Goal: Transaction & Acquisition: Purchase product/service

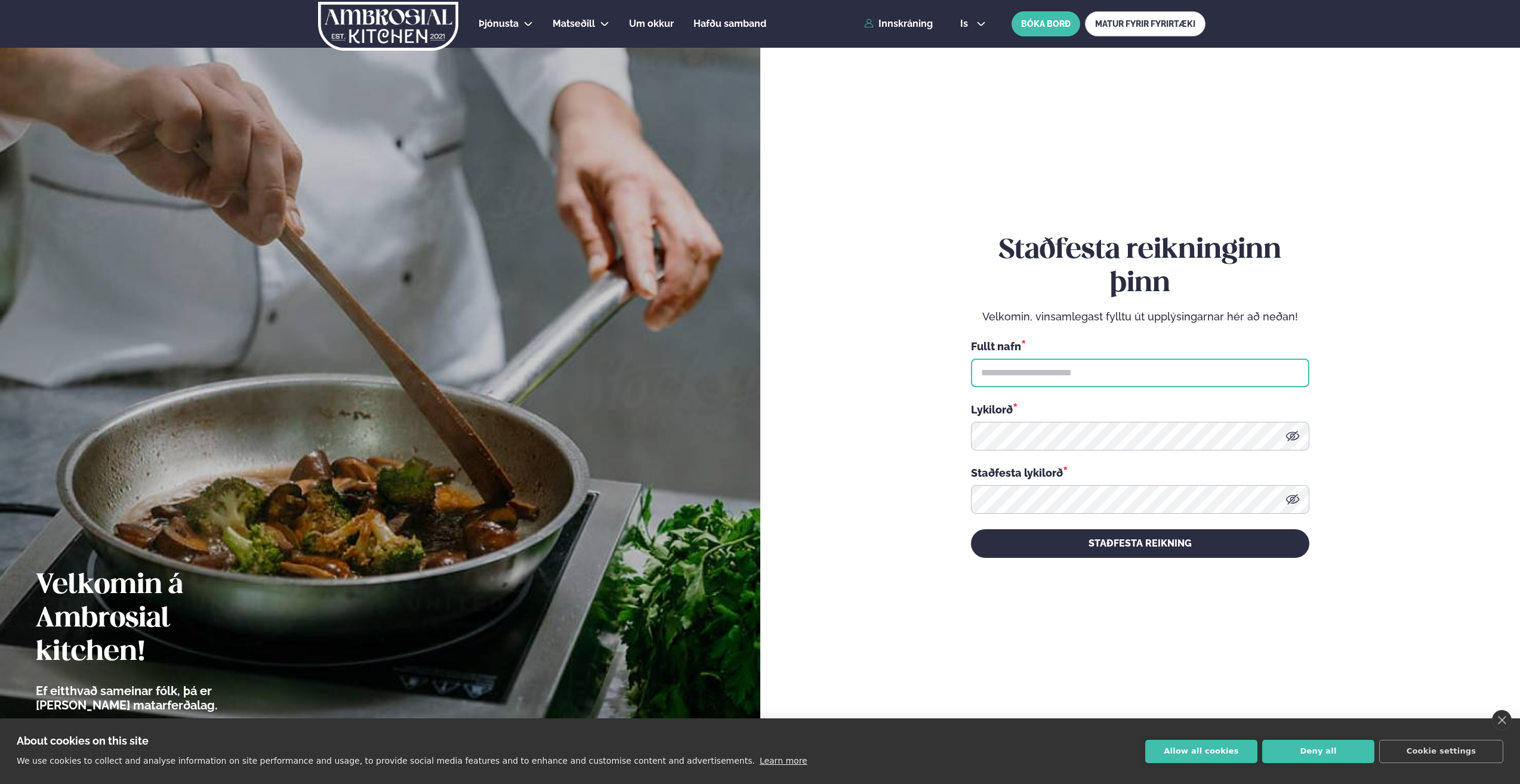
click at [1031, 368] on input "text" at bounding box center [1141, 373] width 339 height 28
type input "**********"
click at [1294, 439] on icon at bounding box center [1293, 436] width 15 height 15
click at [1291, 497] on icon at bounding box center [1293, 500] width 15 height 15
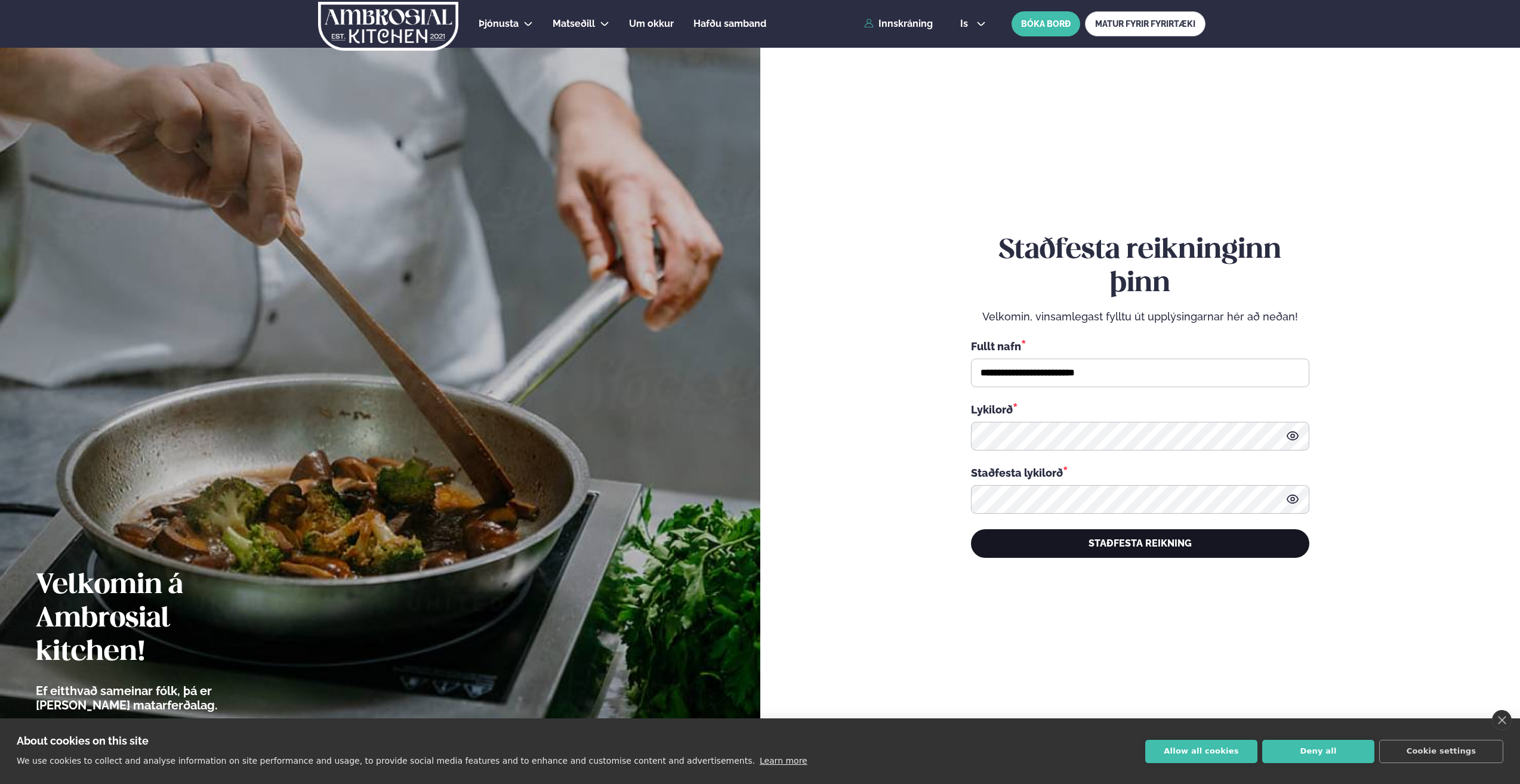
click at [1177, 547] on button "STAÐFESTA REIKNING" at bounding box center [1141, 543] width 339 height 28
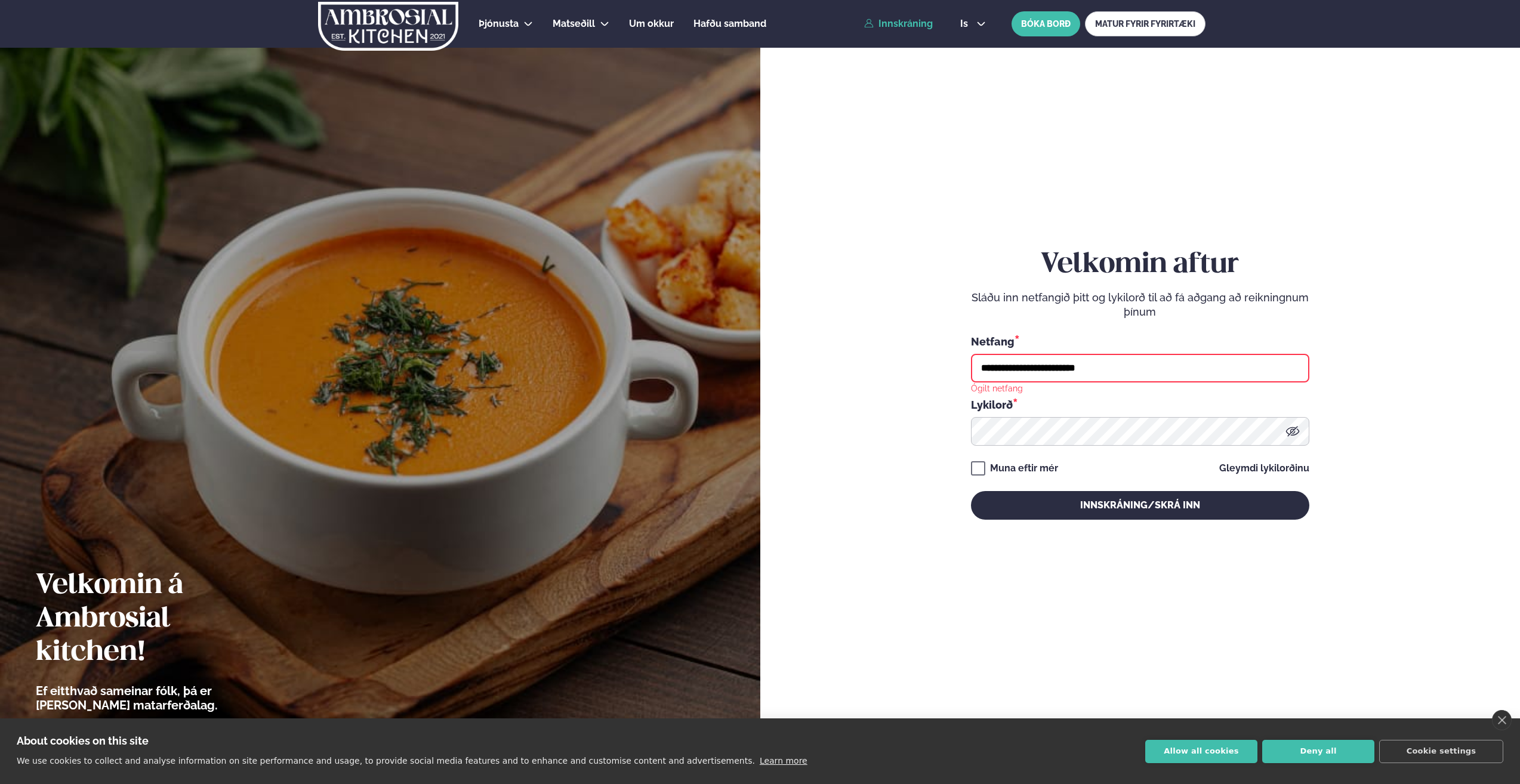
click at [1150, 362] on input "**********" at bounding box center [1141, 368] width 339 height 28
drag, startPoint x: 1147, startPoint y: 372, endPoint x: 934, endPoint y: 377, distance: 213.1
click at [934, 377] on form "**********" at bounding box center [1141, 396] width 689 height 729
type input "**********"
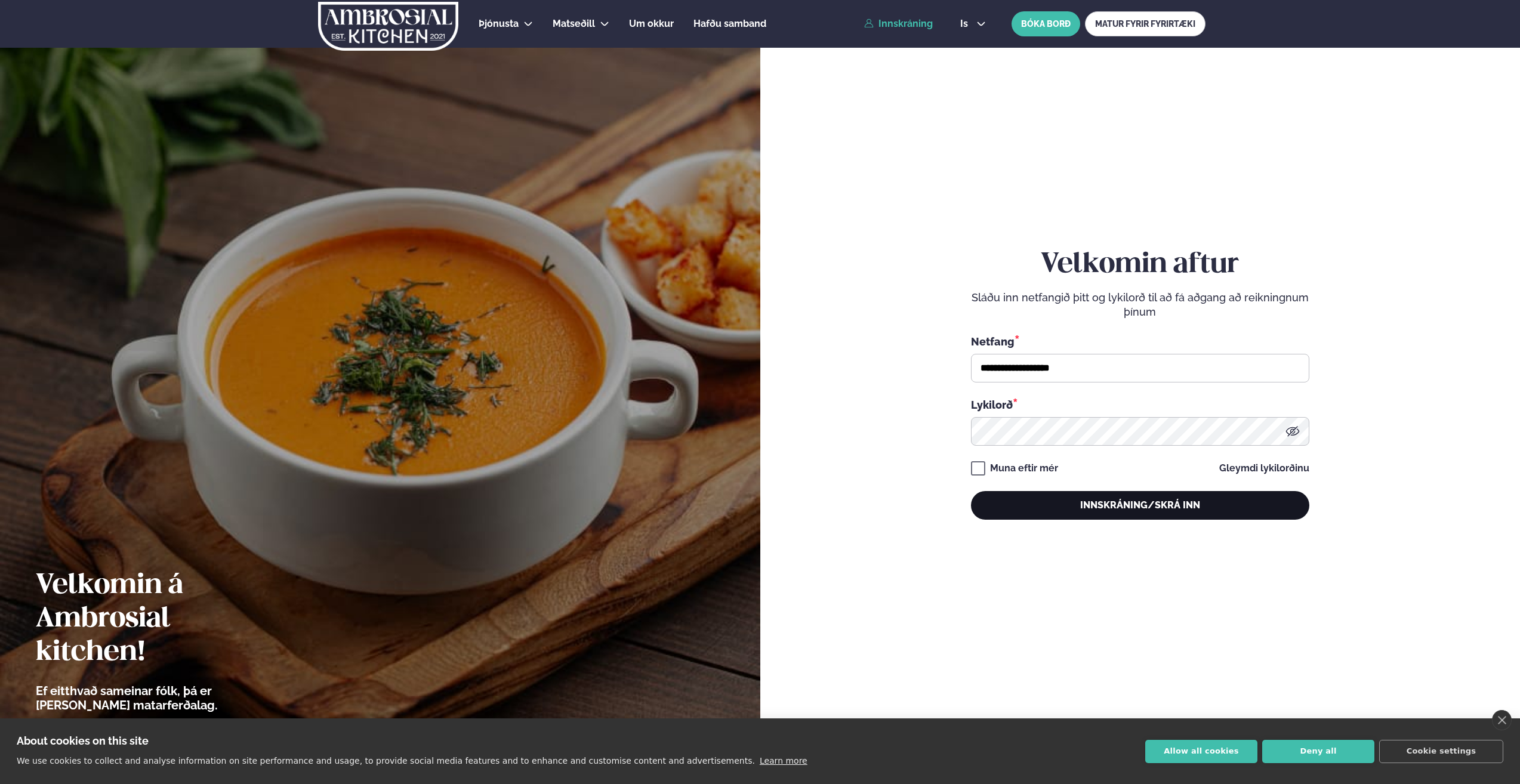
click at [1062, 500] on button "Innskráning/Skrá inn" at bounding box center [1141, 505] width 339 height 28
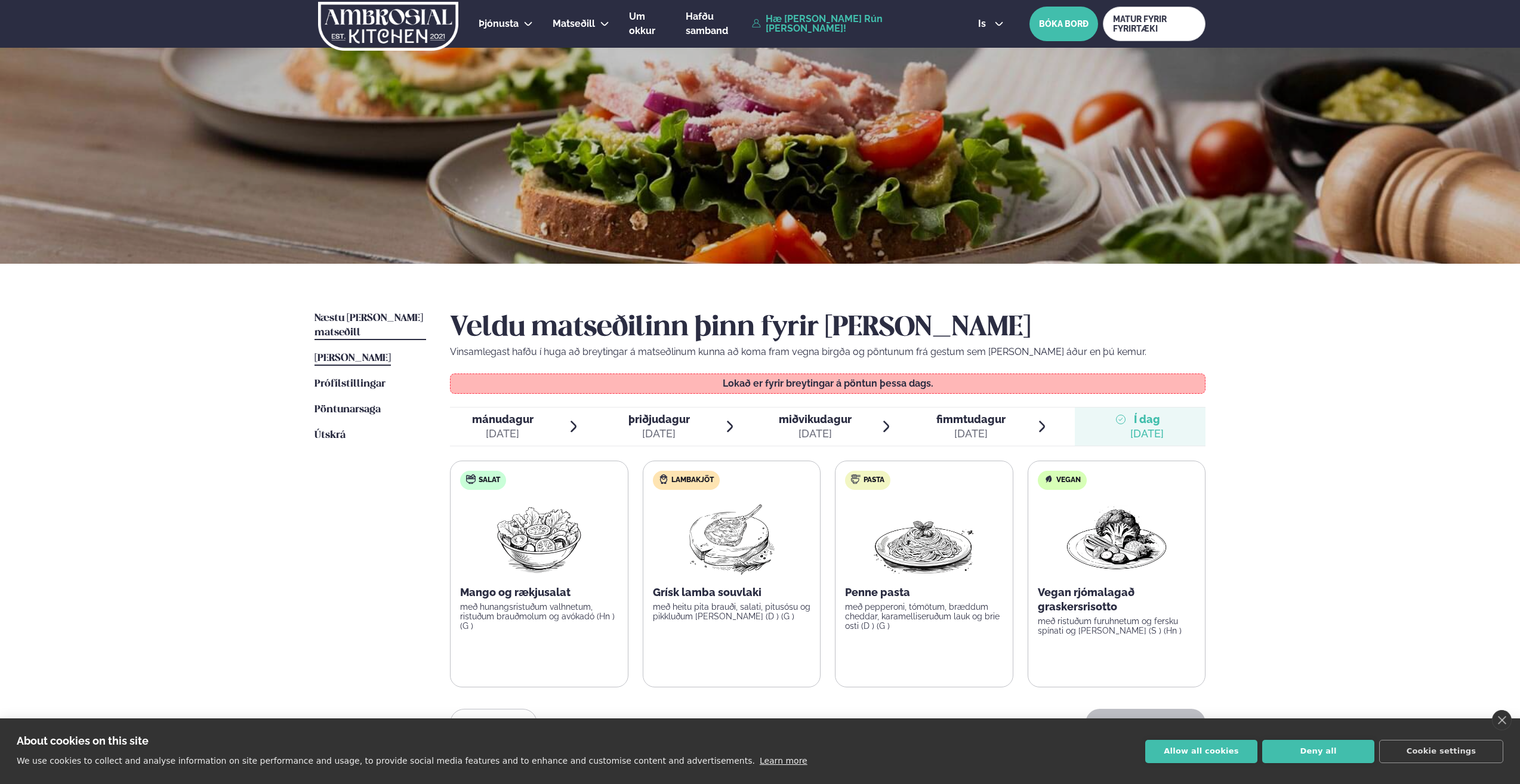
click at [382, 317] on span "Næstu [PERSON_NAME] matseðill" at bounding box center [369, 325] width 109 height 25
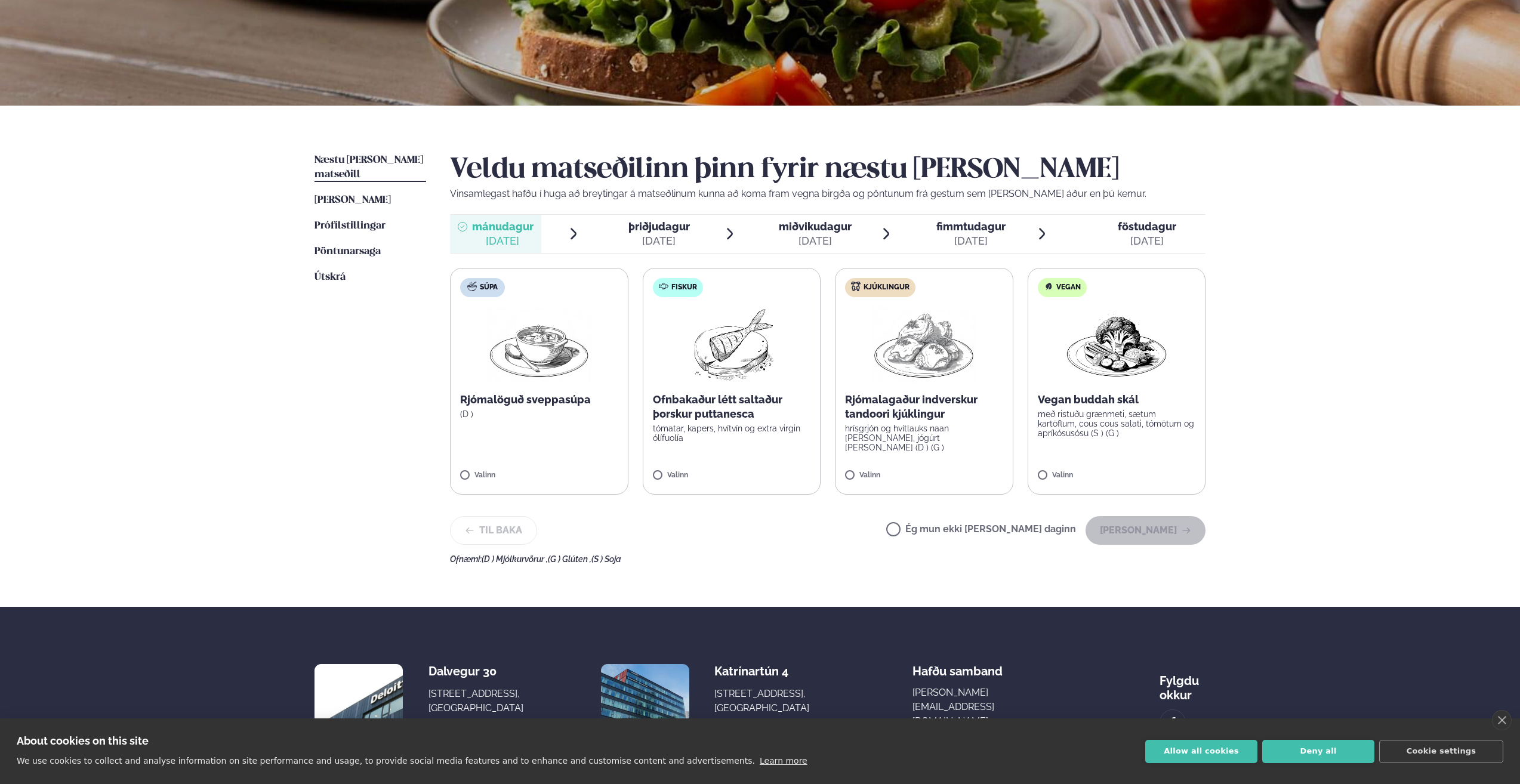
scroll to position [179, 0]
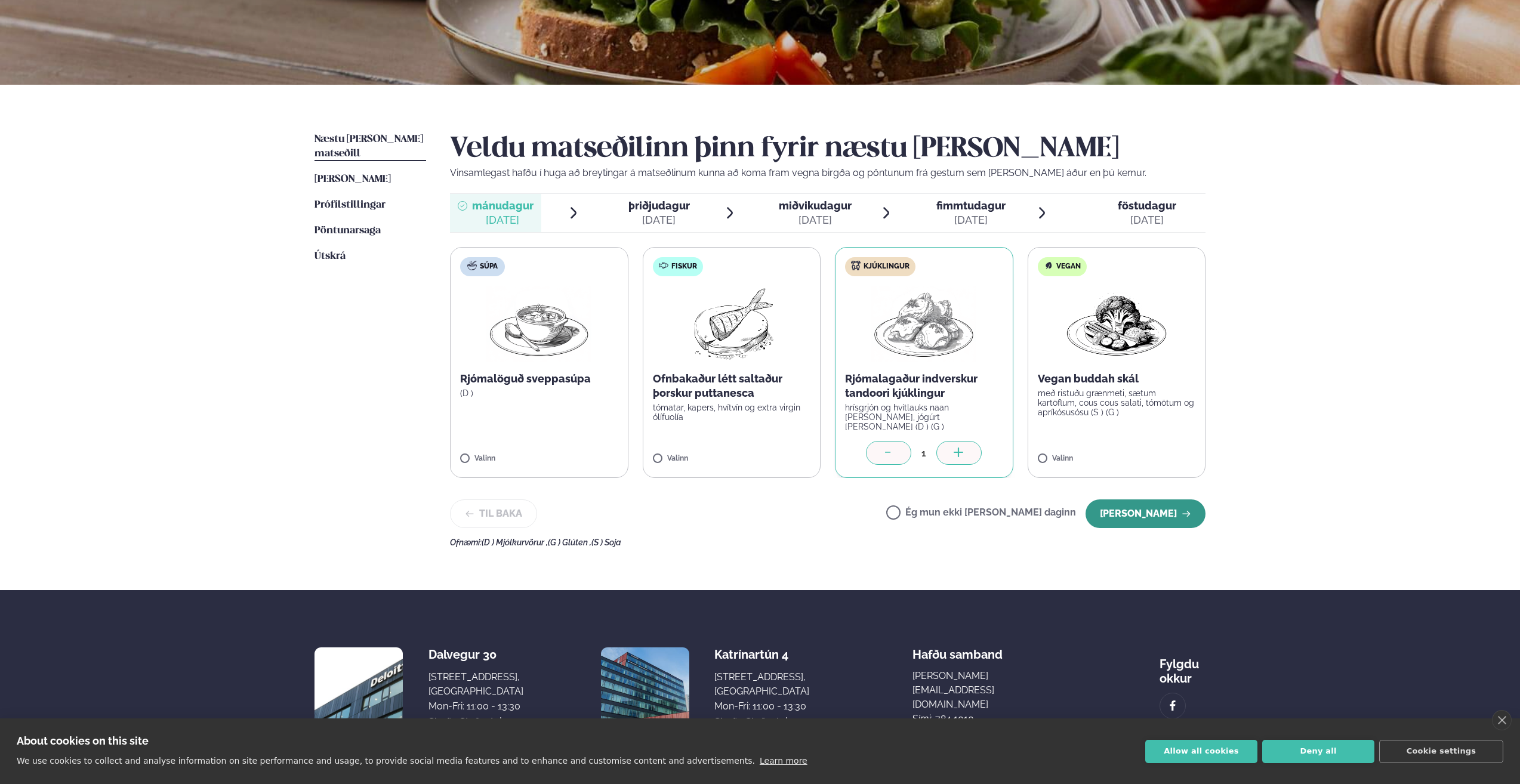
click at [1133, 513] on button "[PERSON_NAME]" at bounding box center [1146, 513] width 120 height 28
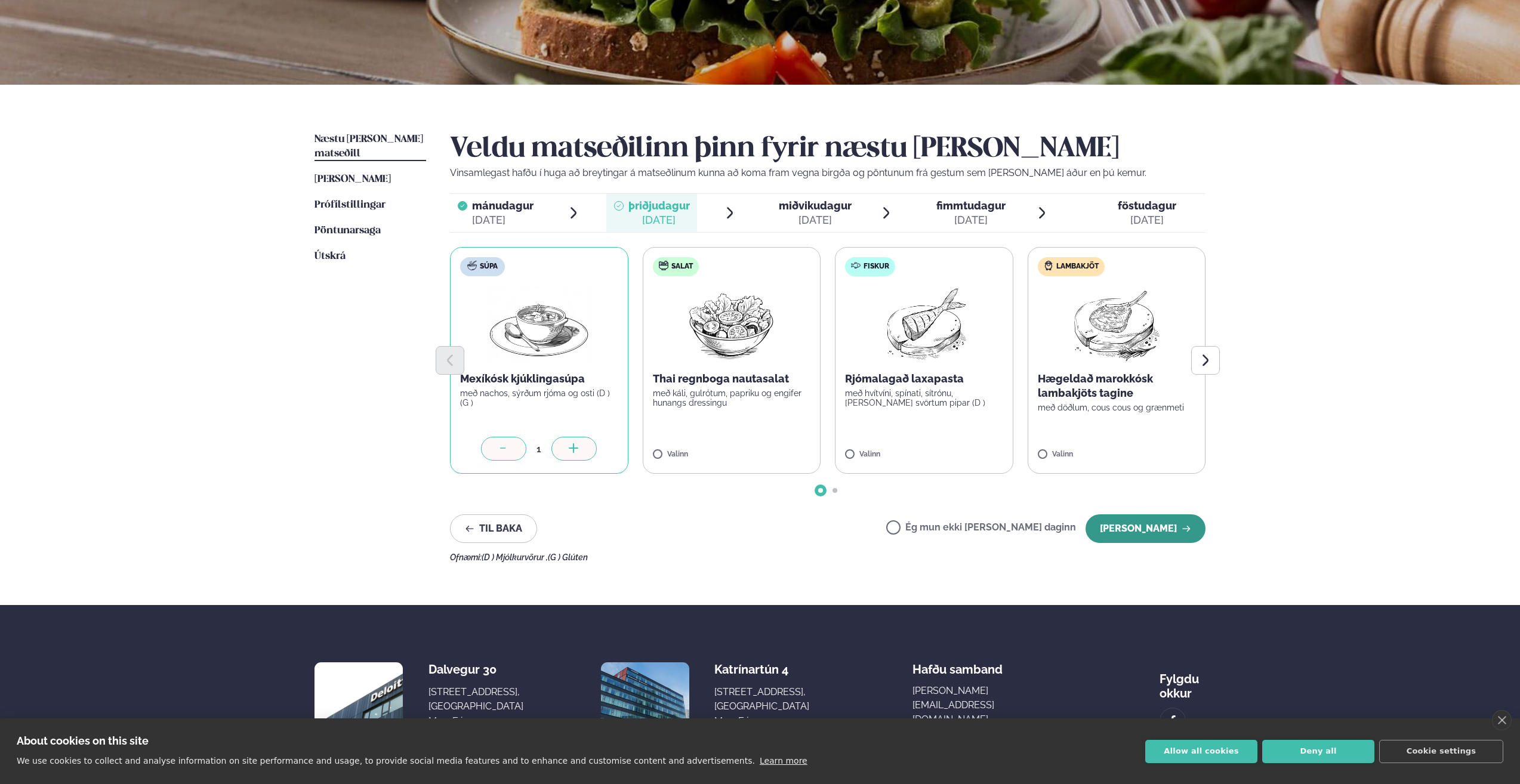
click at [1130, 534] on button "[PERSON_NAME]" at bounding box center [1146, 528] width 120 height 28
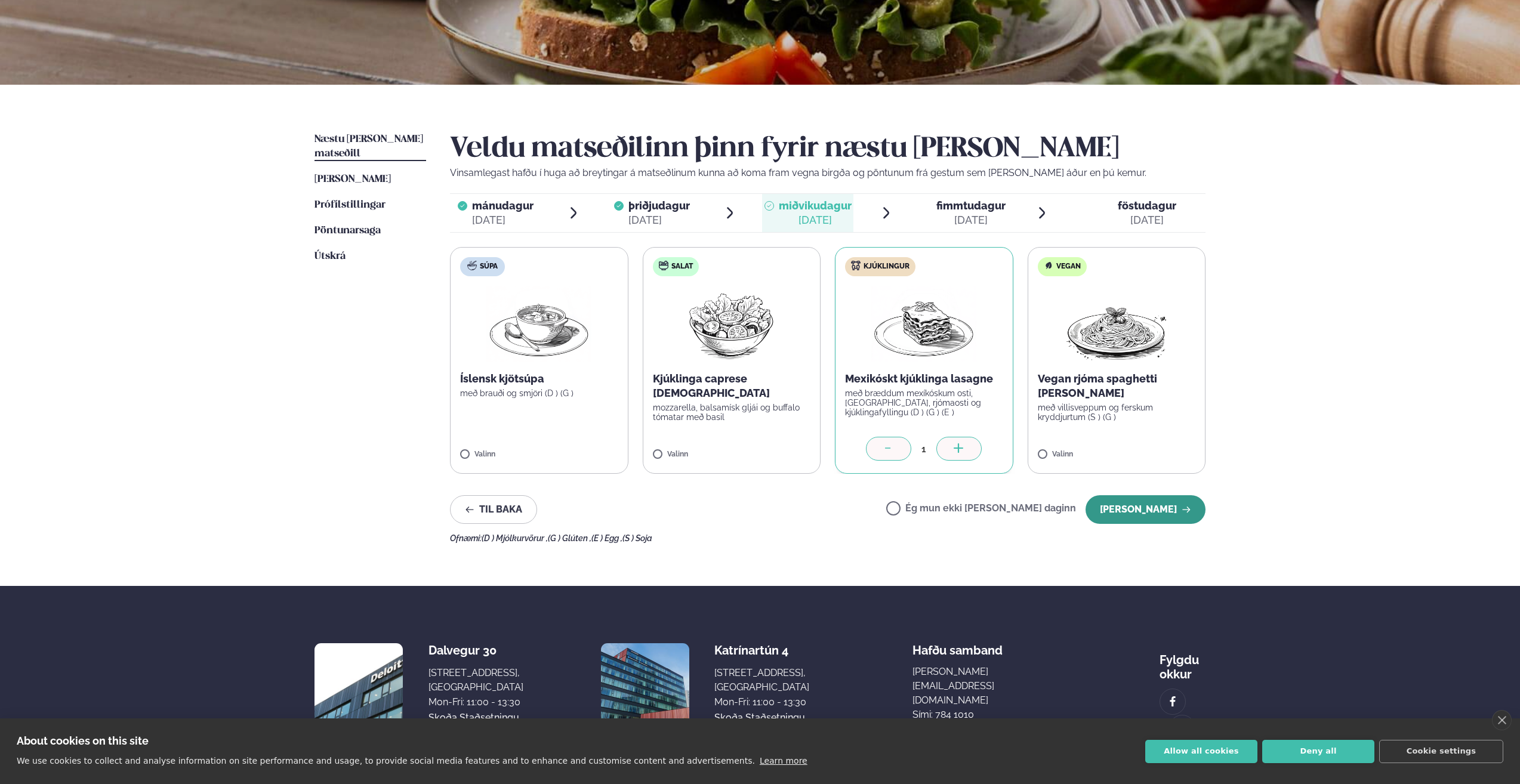
click at [1154, 509] on button "[PERSON_NAME]" at bounding box center [1146, 509] width 120 height 28
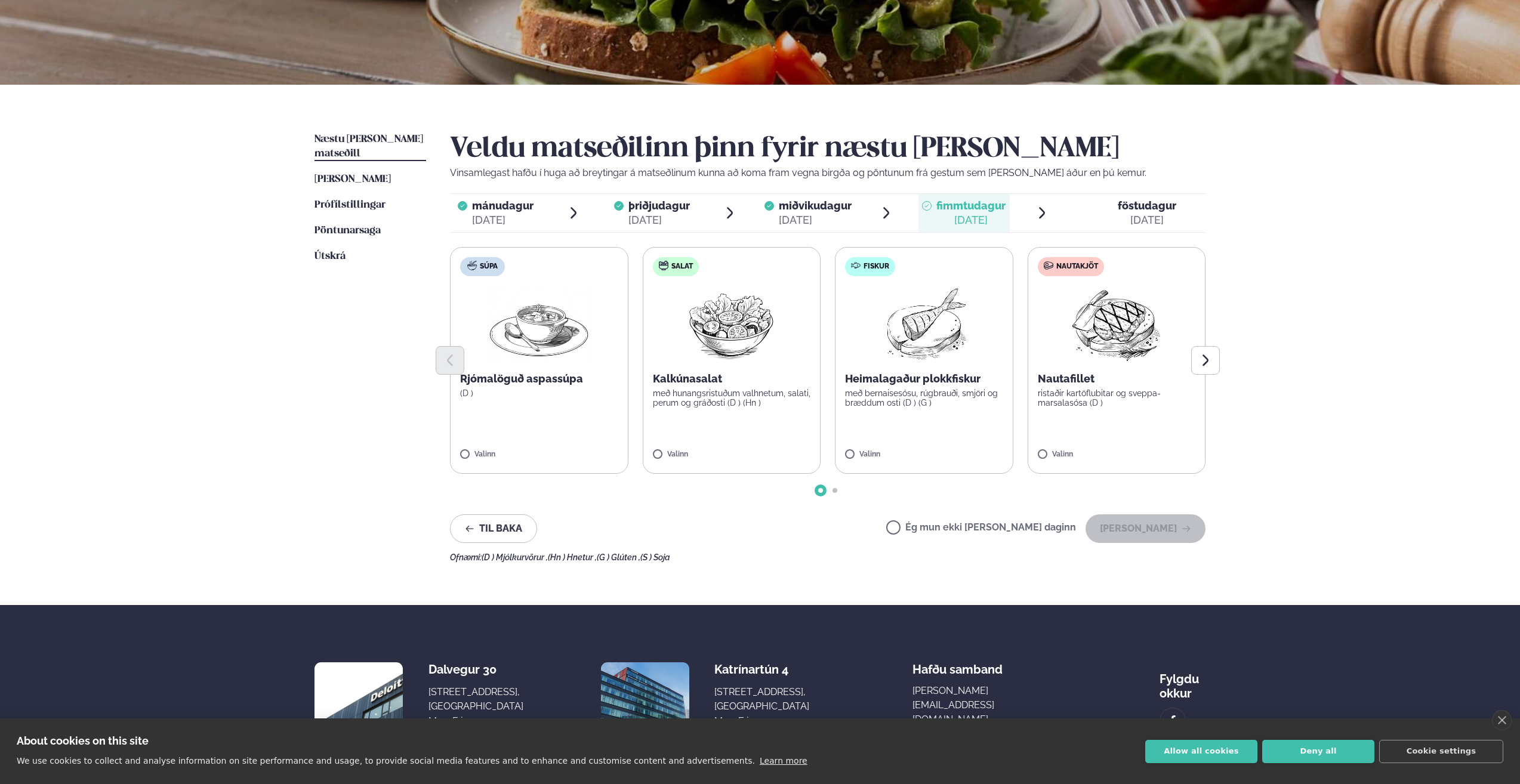
click at [1084, 427] on label "Nautakjöt Nautafillet ristaðir kartöflubitar og sveppa- marsalasósa (D ) Valinn" at bounding box center [1117, 360] width 179 height 227
click at [1149, 525] on button "[PERSON_NAME]" at bounding box center [1146, 528] width 120 height 28
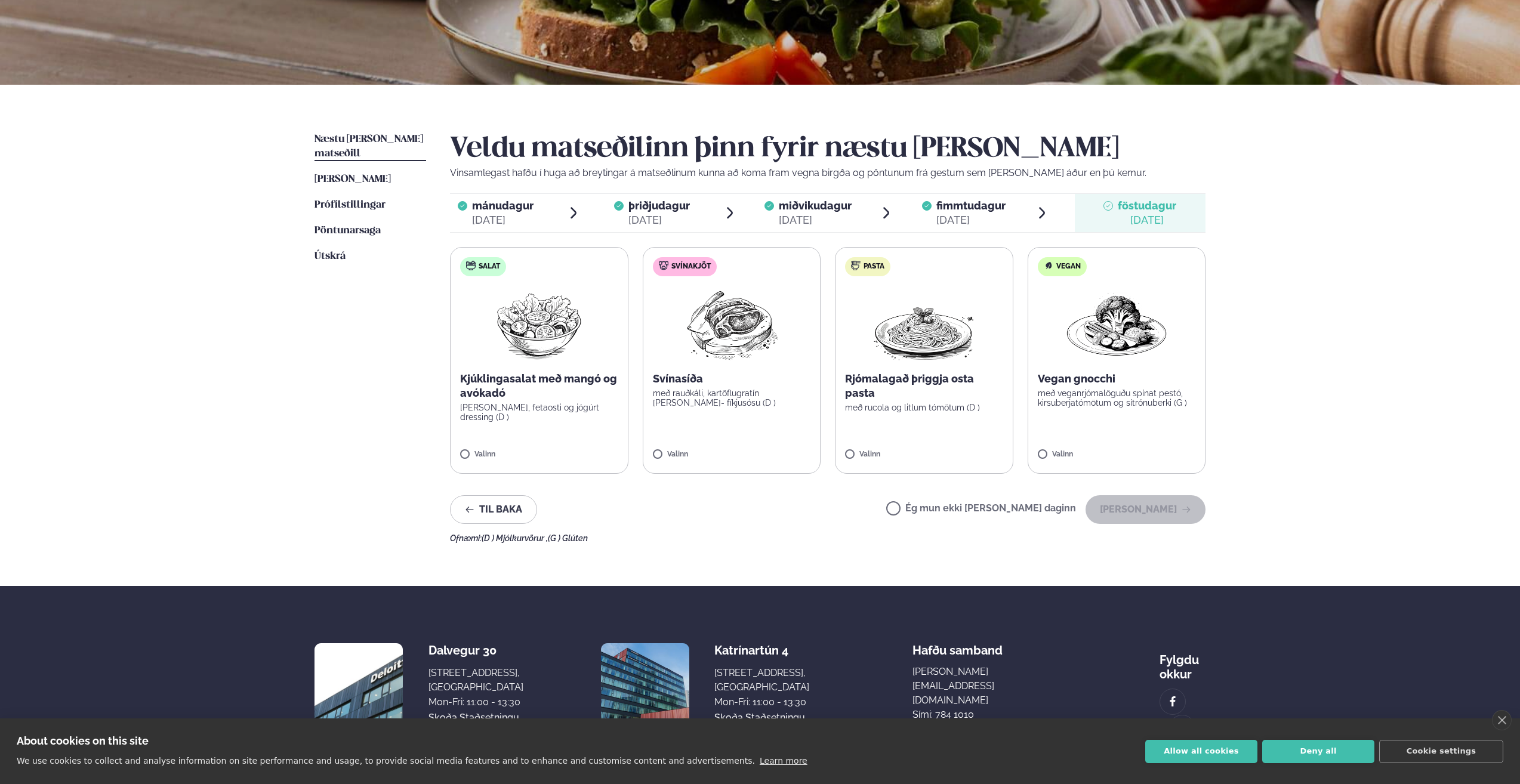
click at [523, 451] on div "Valinn" at bounding box center [539, 456] width 158 height 10
click at [1133, 514] on button "[PERSON_NAME]" at bounding box center [1146, 509] width 120 height 28
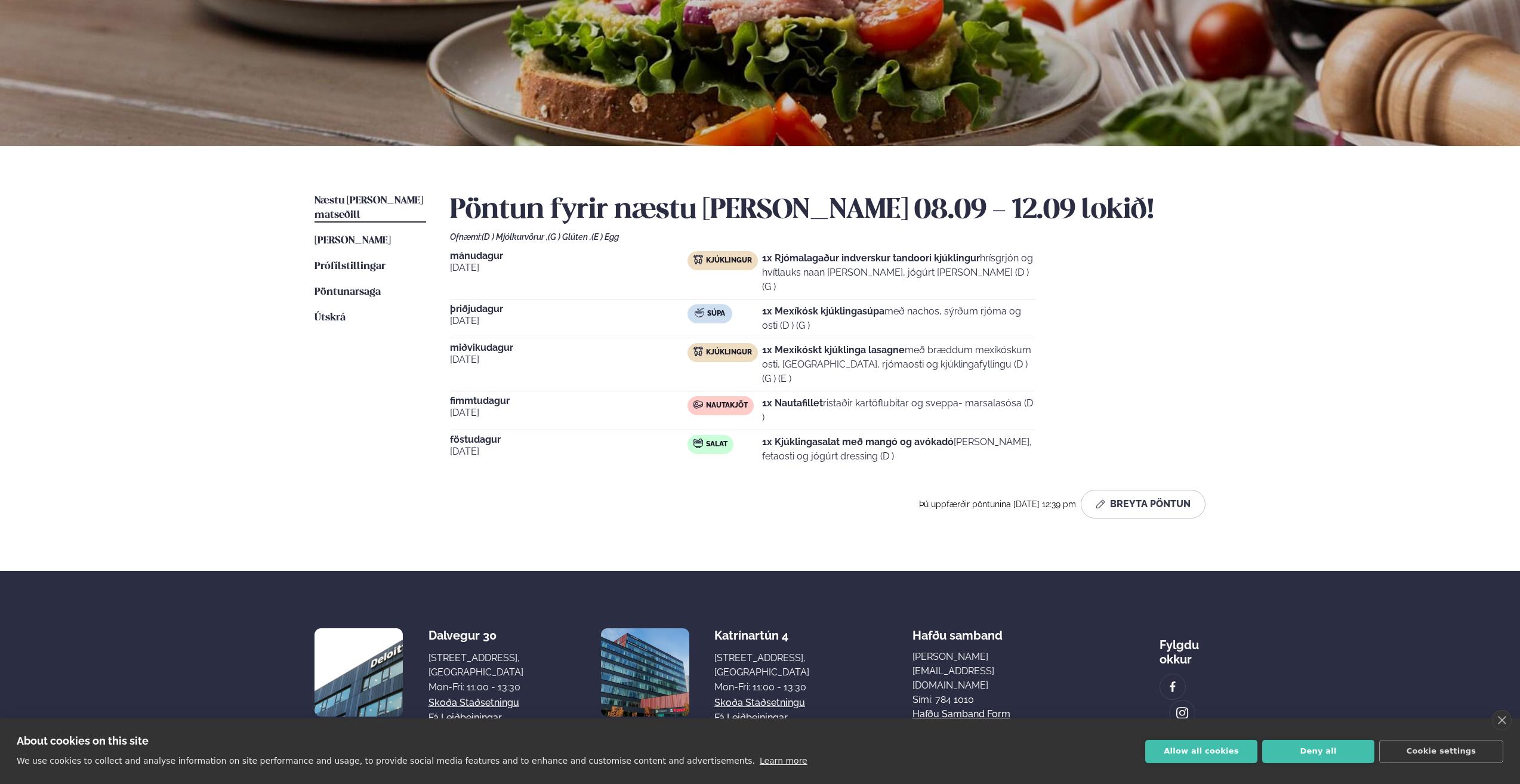
scroll to position [58, 0]
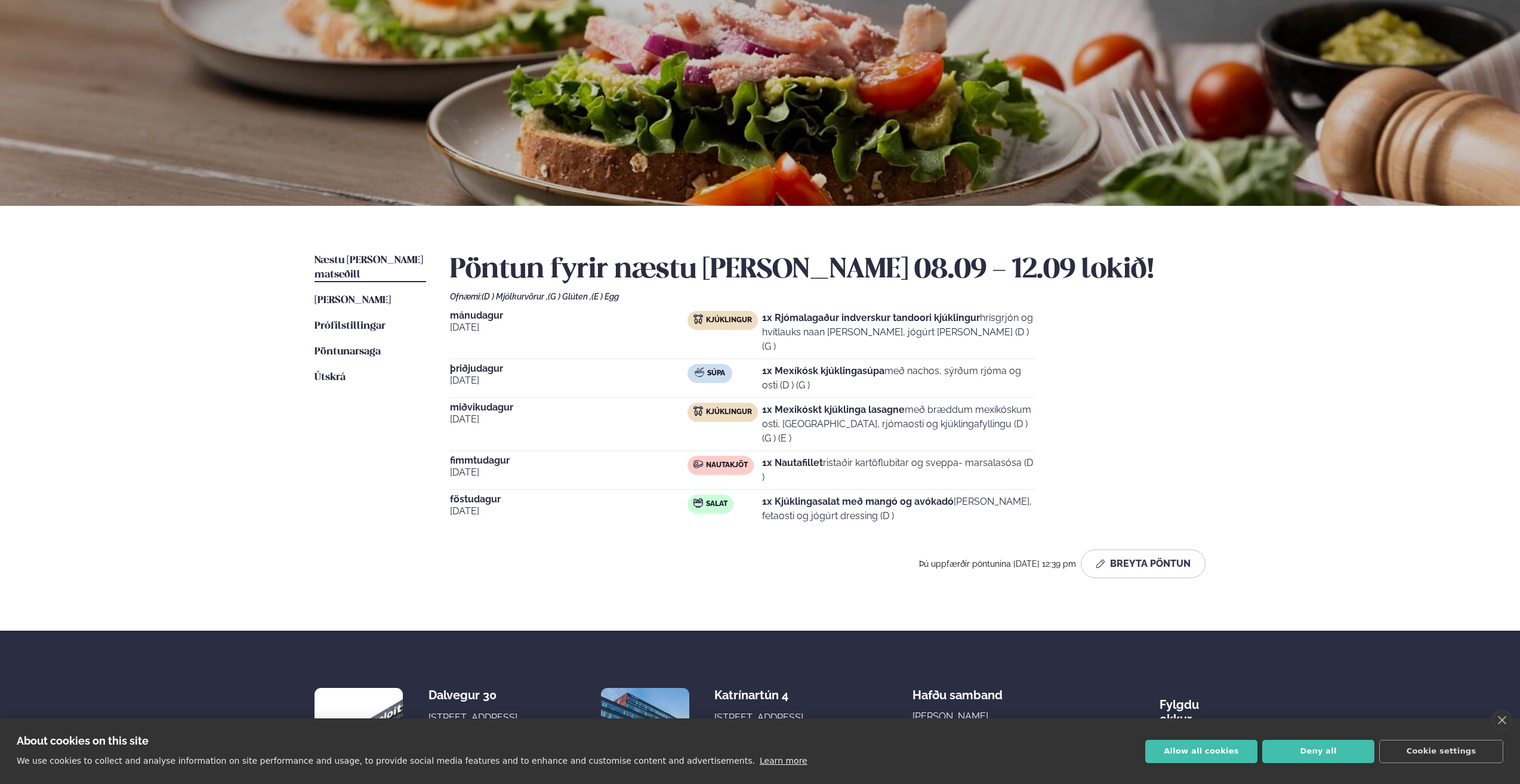
click at [1381, 431] on div "Þjónusta Hádegismatur fyrir fyrirtæki Fyrirtækja veitingar Einkapartý Matseðill…" at bounding box center [760, 410] width 1520 height 935
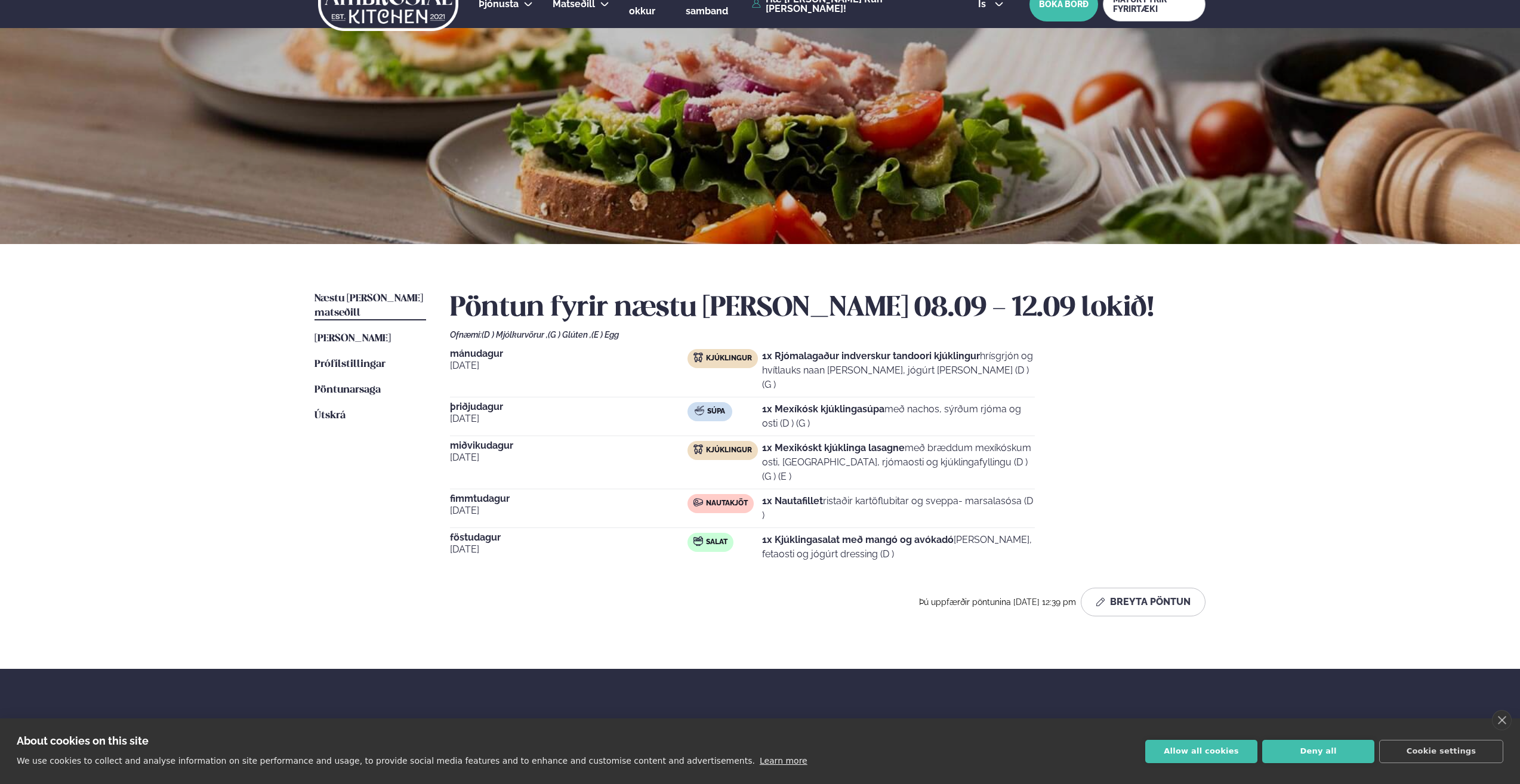
scroll to position [0, 0]
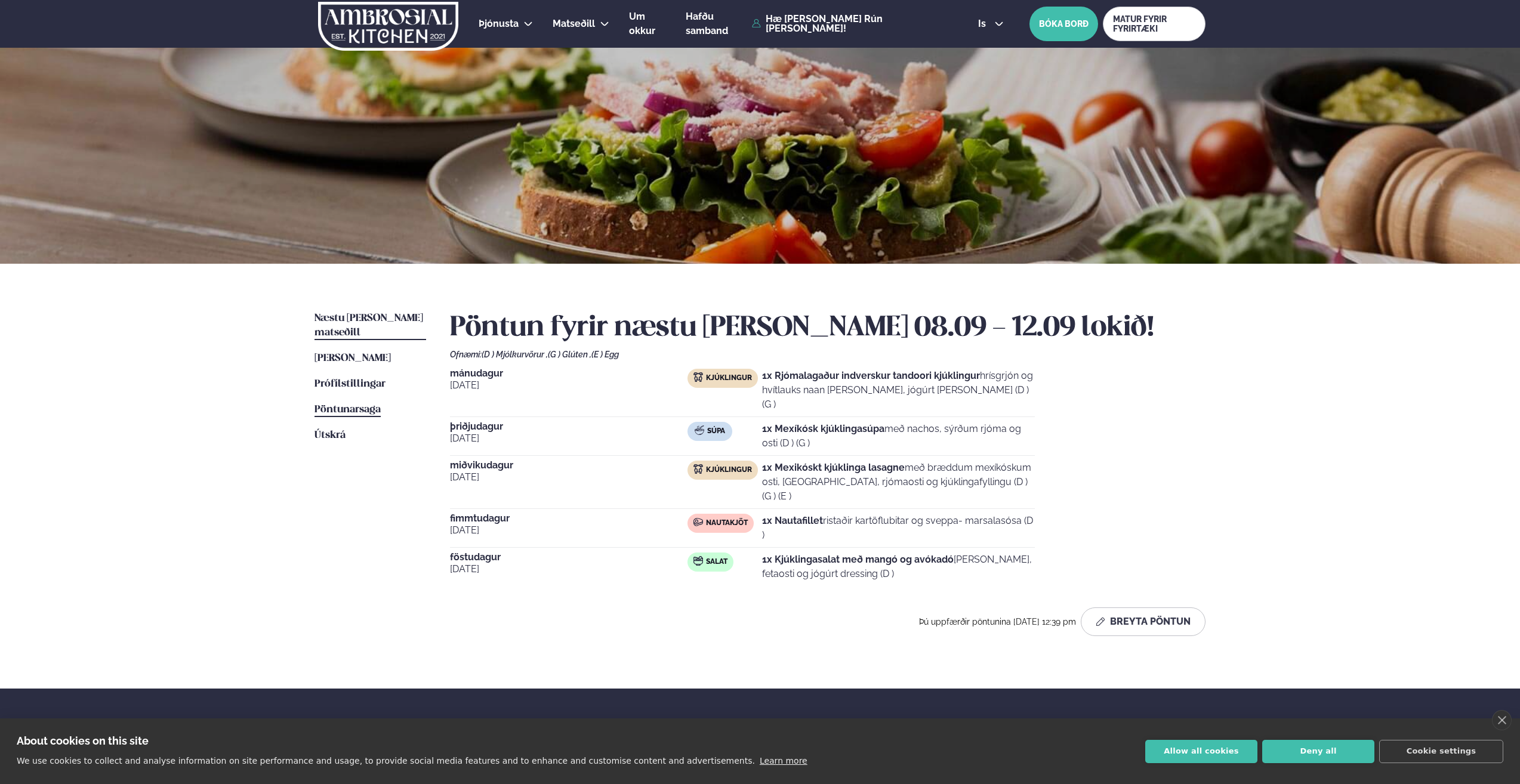
click at [379, 403] on link "Pöntunarsaga Saga" at bounding box center [347, 410] width 66 height 15
